Goal: Ask a question

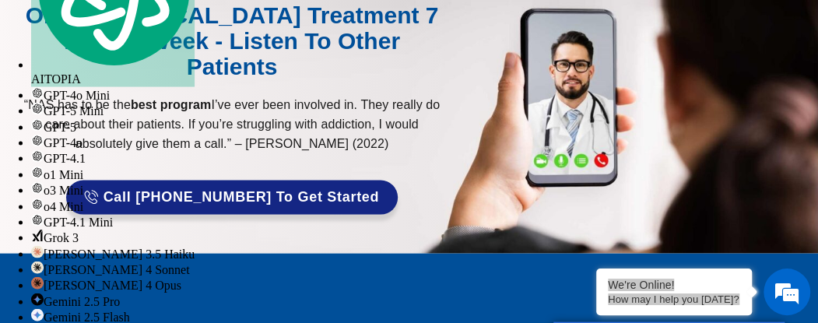
scroll to position [1266, 0]
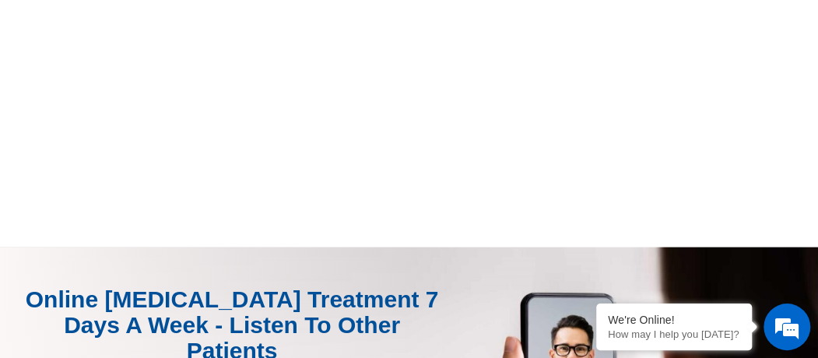
scroll to position [1245, 0]
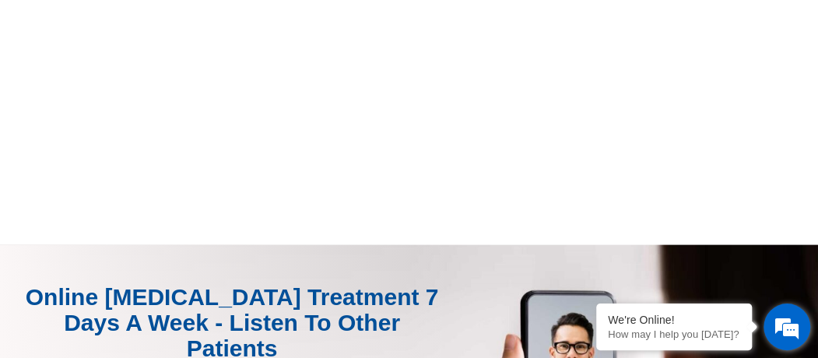
click at [784, 313] on em at bounding box center [786, 327] width 42 height 42
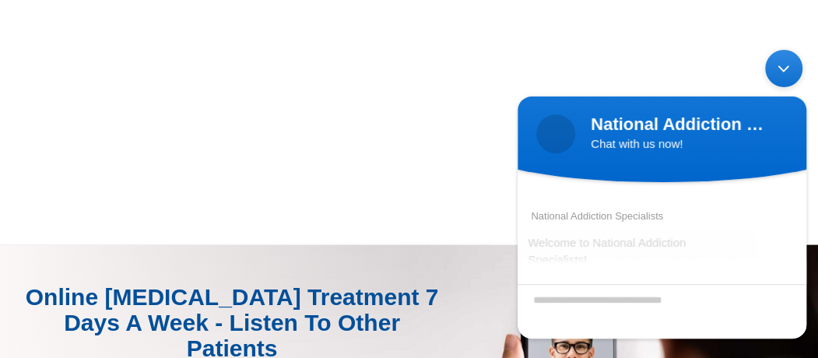
scroll to position [140, 0]
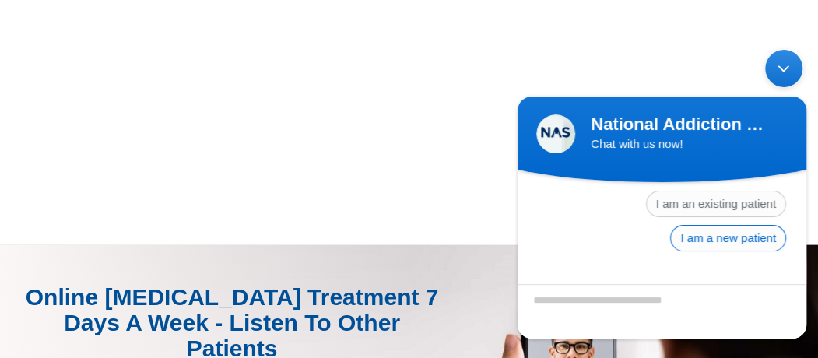
click at [717, 237] on span "I am a new patient" at bounding box center [728, 238] width 116 height 26
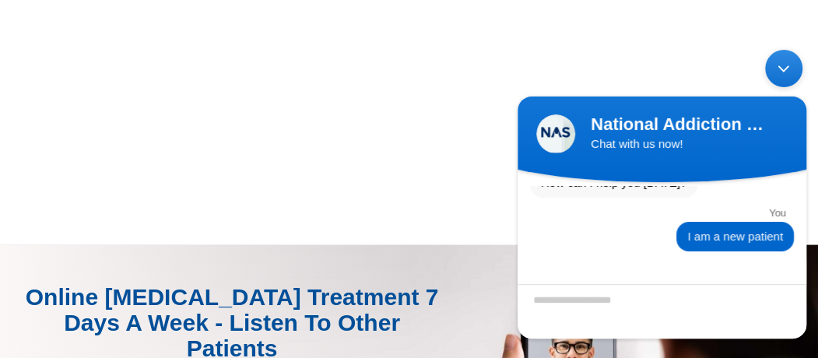
scroll to position [157, 0]
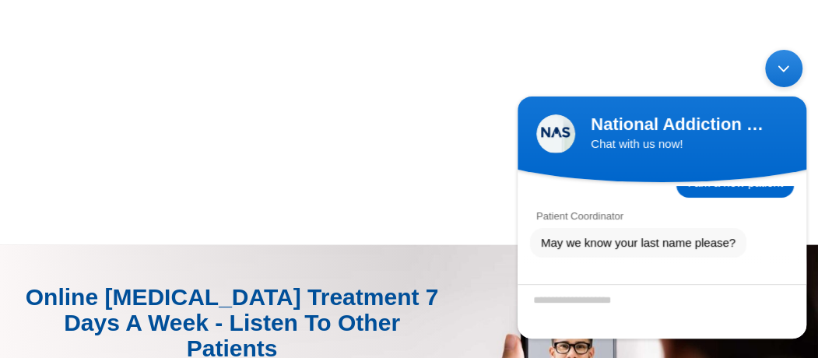
click at [676, 309] on textarea "Enter your last name" at bounding box center [661, 311] width 289 height 54
type textarea "**********"
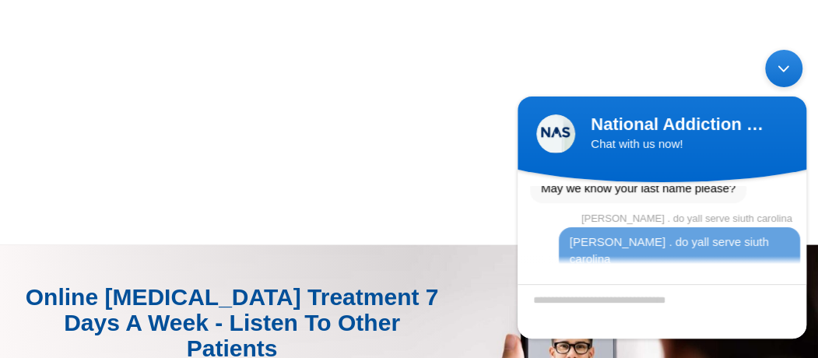
scroll to position [306, 0]
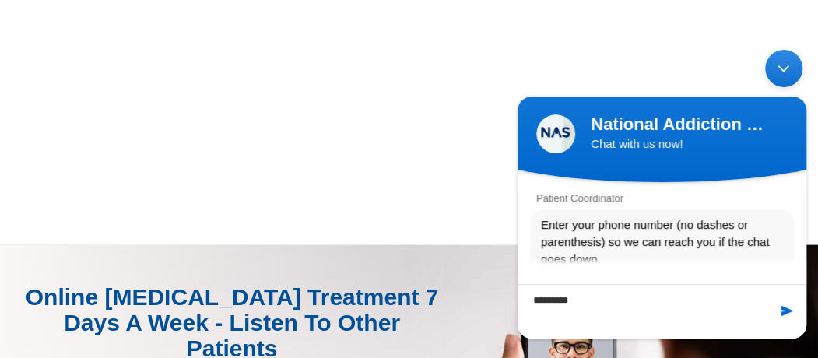
type textarea "**********"
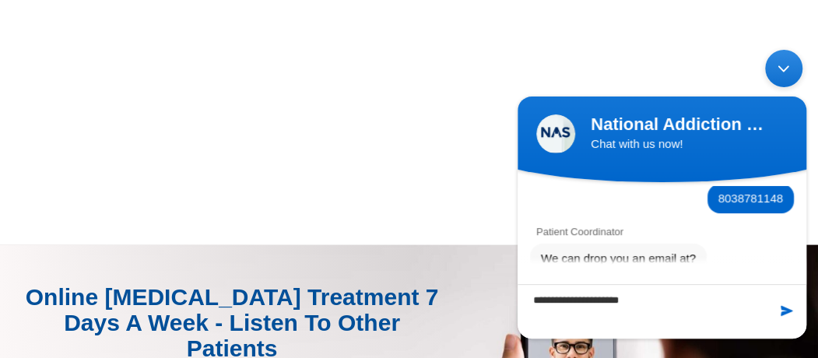
type textarea "**********"
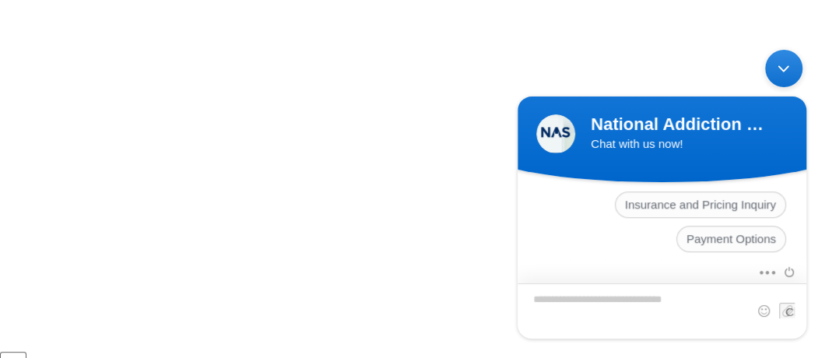
scroll to position [1167, 0]
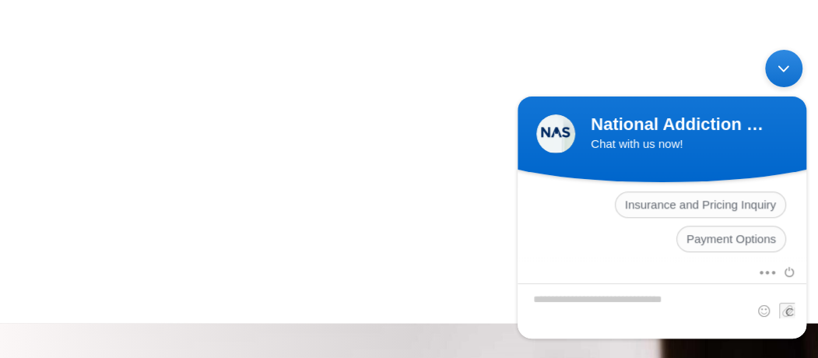
click at [810, 184] on body "National Addiction Specialists Chat with us now! National Addiction Specialists…" at bounding box center [662, 194] width 304 height 304
click at [808, 181] on body "National Addiction Specialists Chat with us now! National Addiction Specialists…" at bounding box center [662, 194] width 304 height 304
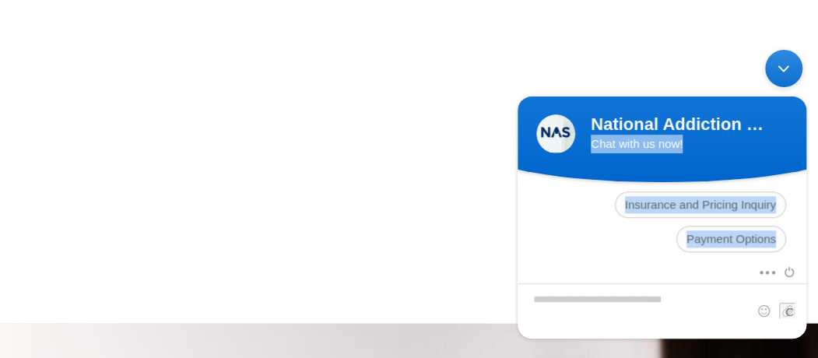
drag, startPoint x: 808, startPoint y: 181, endPoint x: 808, endPoint y: 195, distance: 14.0
click at [808, 195] on body "National Addiction Specialists Chat with us now! National Addiction Specialists…" at bounding box center [662, 194] width 304 height 304
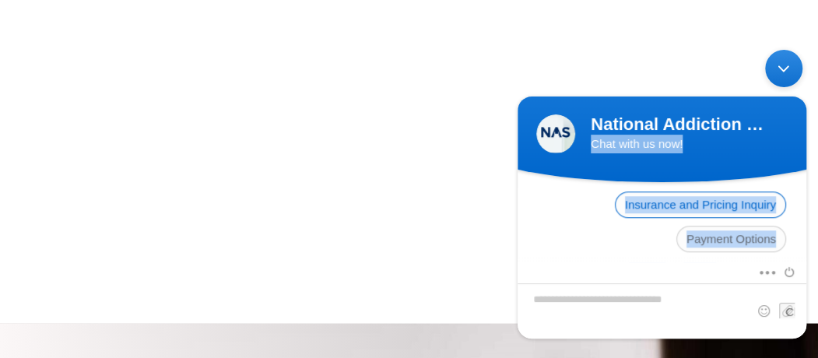
click at [768, 192] on span "Insurance and Pricing Inquiry" at bounding box center [700, 204] width 171 height 26
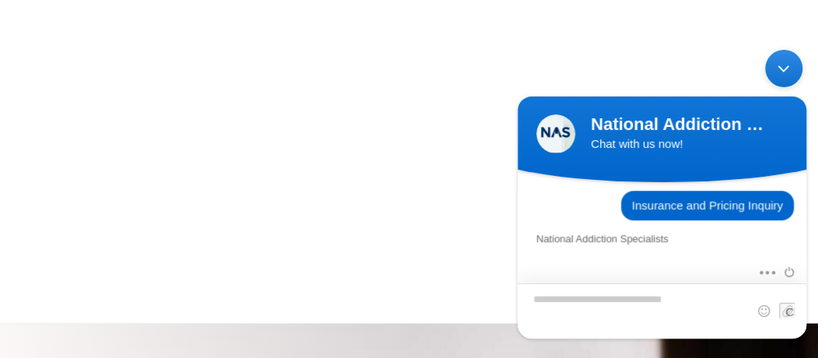
scroll to position [789, 0]
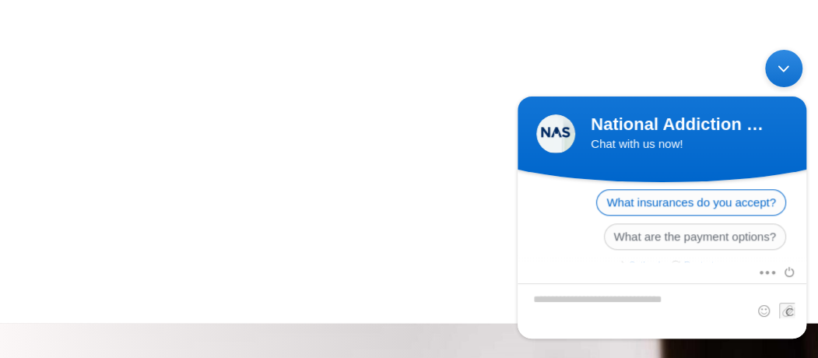
click at [765, 194] on span "What insurances do you accept?" at bounding box center [691, 202] width 190 height 26
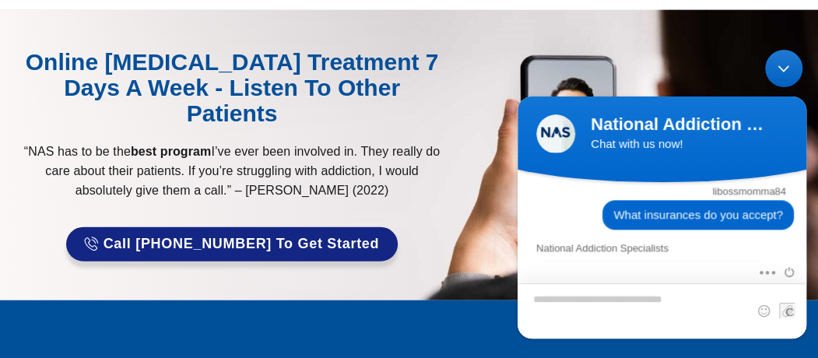
scroll to position [758, 0]
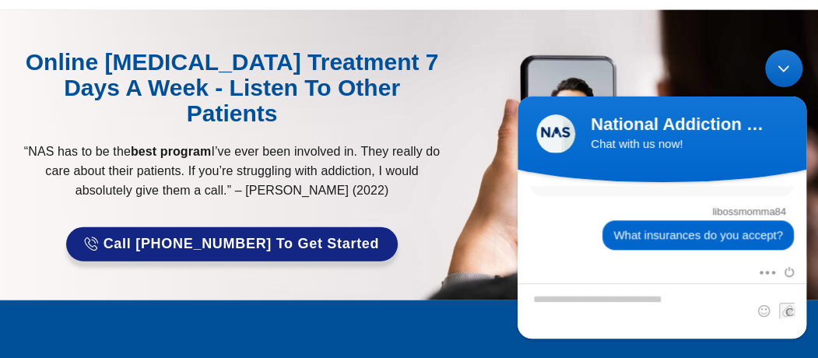
click at [807, 250] on body "National Addiction Specialists Chat with us now! National Addiction Specialists…" at bounding box center [662, 194] width 304 height 304
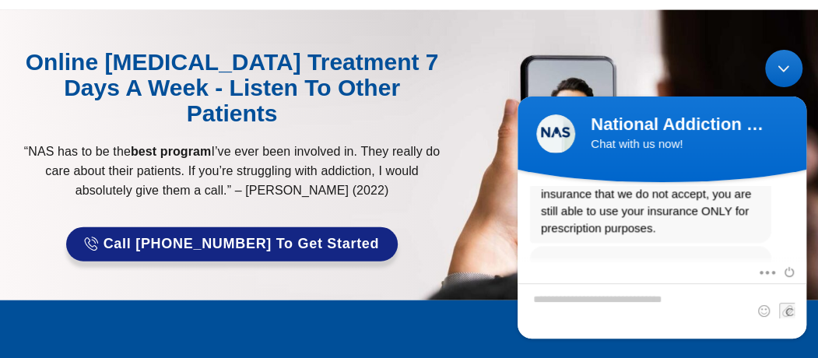
scroll to position [961, 0]
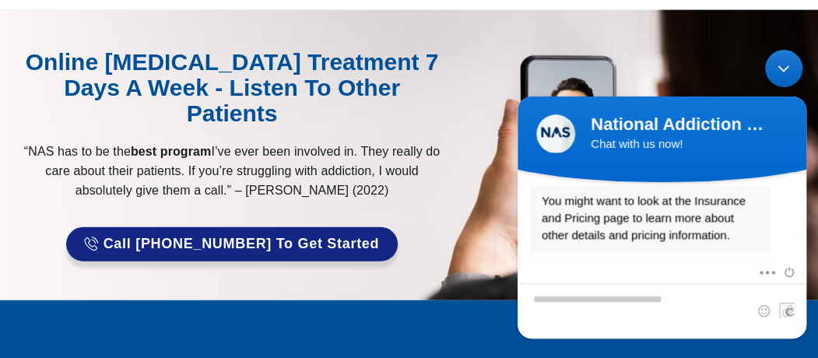
click at [804, 263] on div "Mute Send email" at bounding box center [661, 300] width 289 height 75
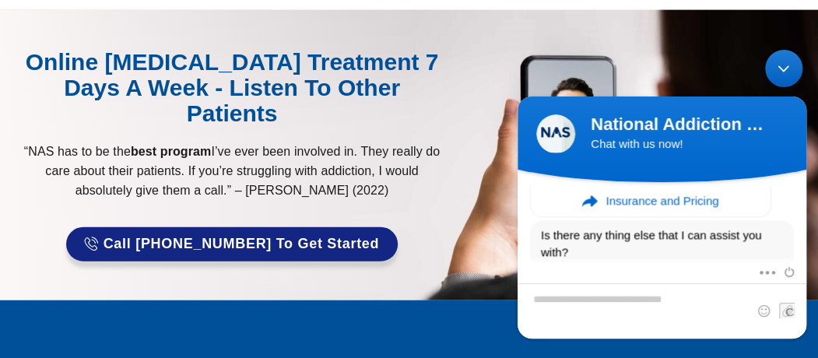
click at [804, 263] on div "Mute Send email" at bounding box center [661, 300] width 289 height 75
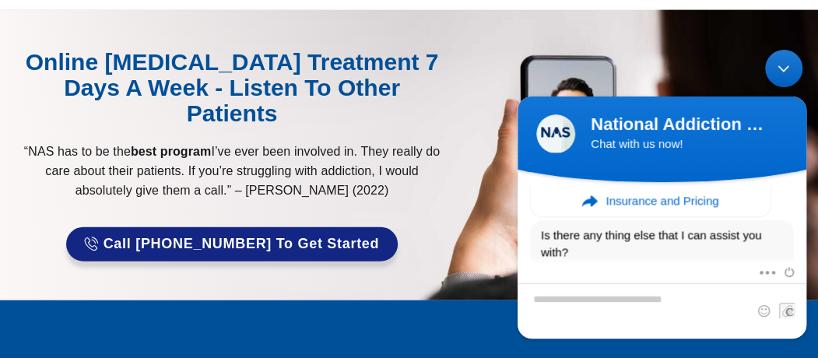
click at [804, 263] on div "Mute Send email" at bounding box center [661, 300] width 289 height 75
click at [807, 257] on body "National Addiction Specialists Chat with us now! National Addiction Specialists…" at bounding box center [662, 194] width 304 height 304
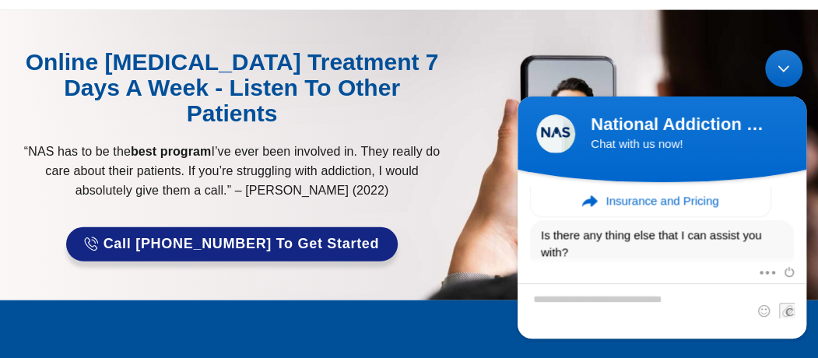
click at [807, 259] on body "National Addiction Specialists Chat with us now! National Addiction Specialists…" at bounding box center [662, 194] width 304 height 304
click at [806, 259] on body "National Addiction Specialists Chat with us now! National Addiction Specialists…" at bounding box center [662, 194] width 304 height 304
click at [805, 259] on body "National Addiction Specialists Chat with us now! National Addiction Specialists…" at bounding box center [662, 194] width 304 height 304
click at [805, 263] on div "Mute Send email" at bounding box center [661, 300] width 289 height 75
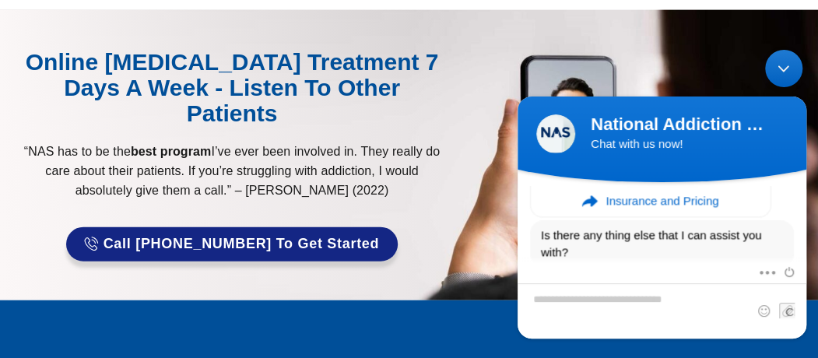
click at [805, 263] on div "Mute Send email" at bounding box center [661, 300] width 289 height 75
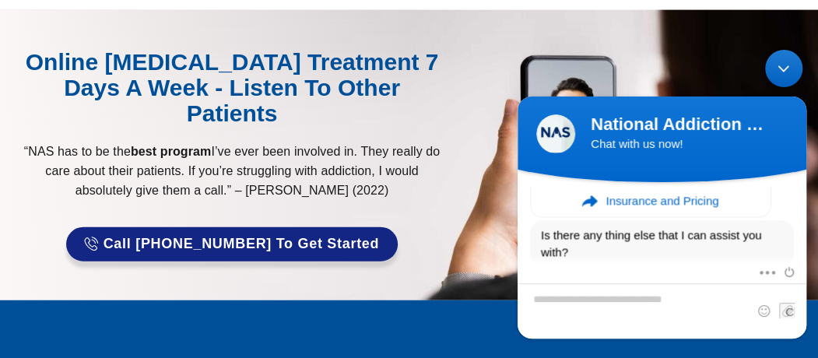
click at [805, 267] on div "Mute Send email" at bounding box center [661, 300] width 289 height 75
click at [805, 267] on div "Mute Send email" at bounding box center [661, 273] width 289 height 20
drag, startPoint x: 805, startPoint y: 267, endPoint x: 805, endPoint y: 310, distance: 43.6
click at [805, 310] on div "Mute Send email" at bounding box center [661, 300] width 289 height 75
click at [805, 310] on textarea "Type your message and hit 'Enter'" at bounding box center [661, 310] width 289 height 55
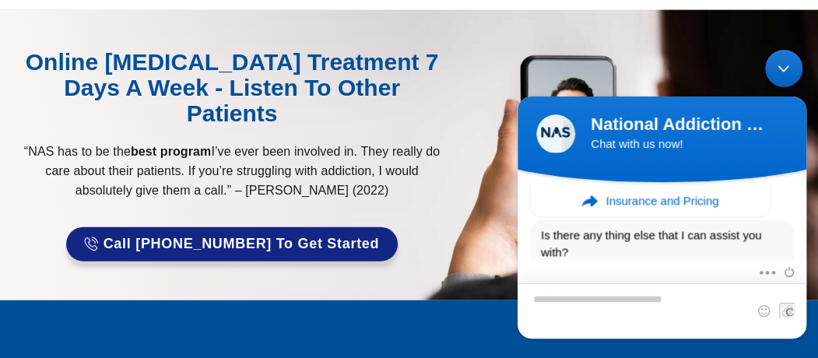
click at [805, 310] on textarea "Type your message and hit 'Enter'" at bounding box center [661, 310] width 289 height 55
drag, startPoint x: 805, startPoint y: 310, endPoint x: 813, endPoint y: 312, distance: 7.9
click at [813, 312] on body "National Addiction Specialists Chat with us now! National Addiction Specialists…" at bounding box center [662, 194] width 304 height 304
click at [628, 320] on textarea "Type your message and hit 'Enter'" at bounding box center [661, 310] width 289 height 55
type textarea "**********"
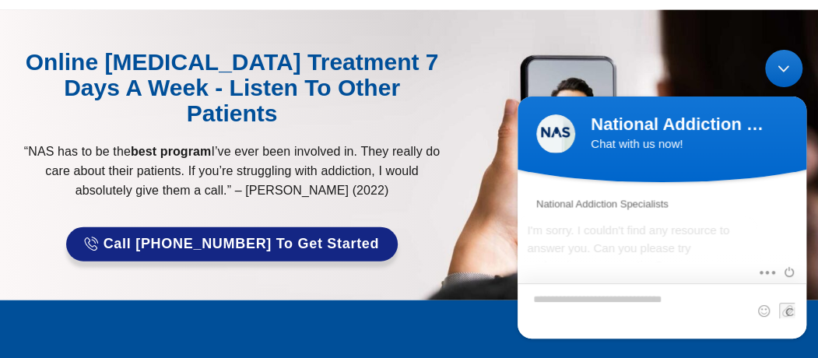
scroll to position [1221, 0]
